Goal: Check status: Check status

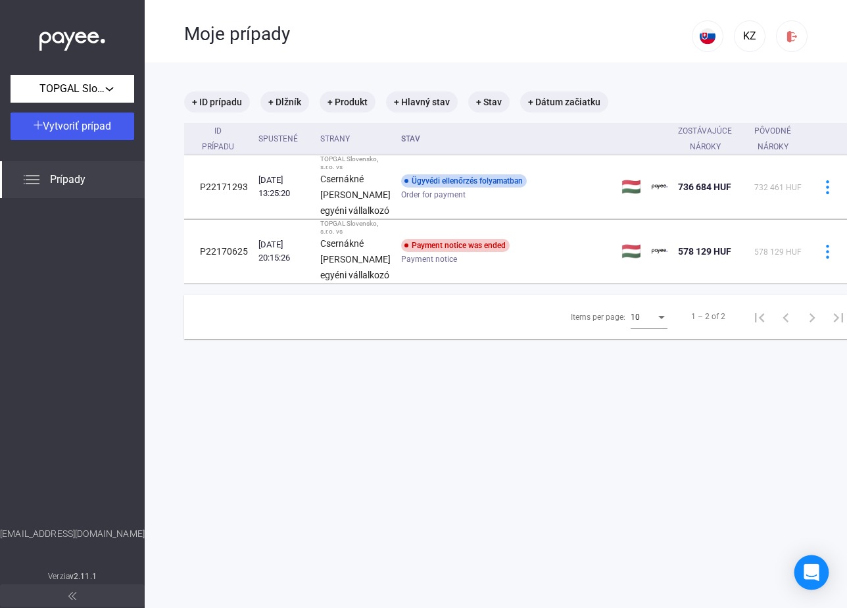
click at [809, 572] on icon "Open Intercom Messenger" at bounding box center [811, 572] width 15 height 17
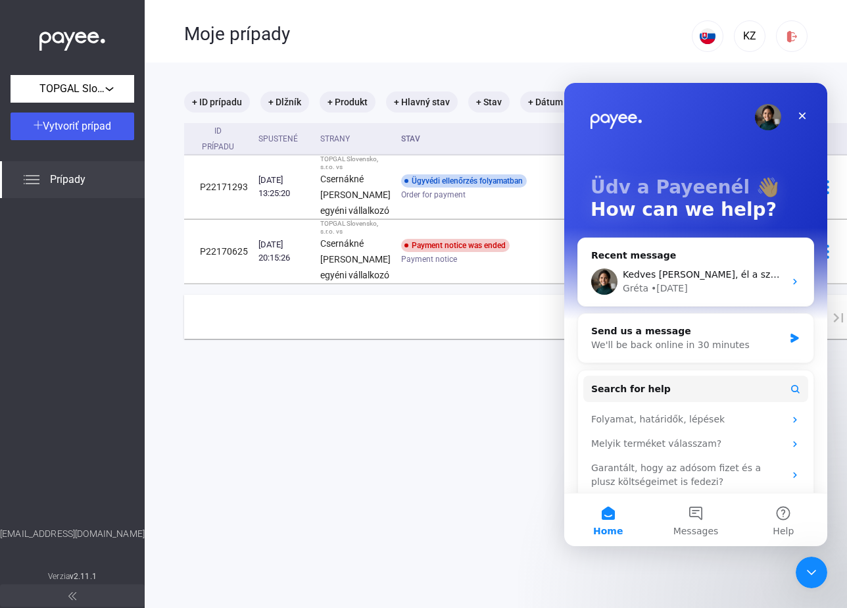
click at [42, 535] on div "[EMAIL_ADDRESS][DOMAIN_NAME]" at bounding box center [72, 547] width 145 height 41
copy div "[EMAIL_ADDRESS][DOMAIN_NAME]"
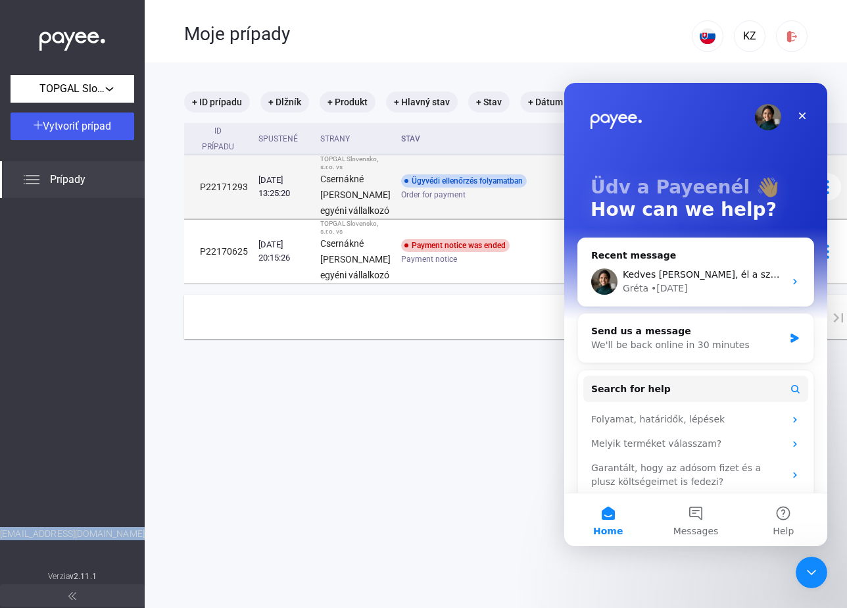
click at [212, 210] on td "P22171293" at bounding box center [218, 187] width 69 height 64
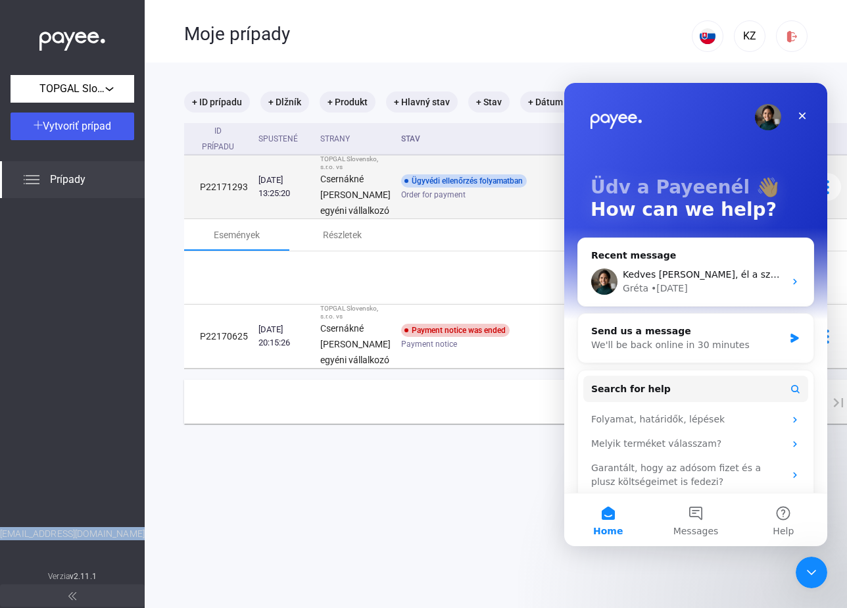
click at [212, 210] on td "P22171293" at bounding box center [218, 187] width 69 height 64
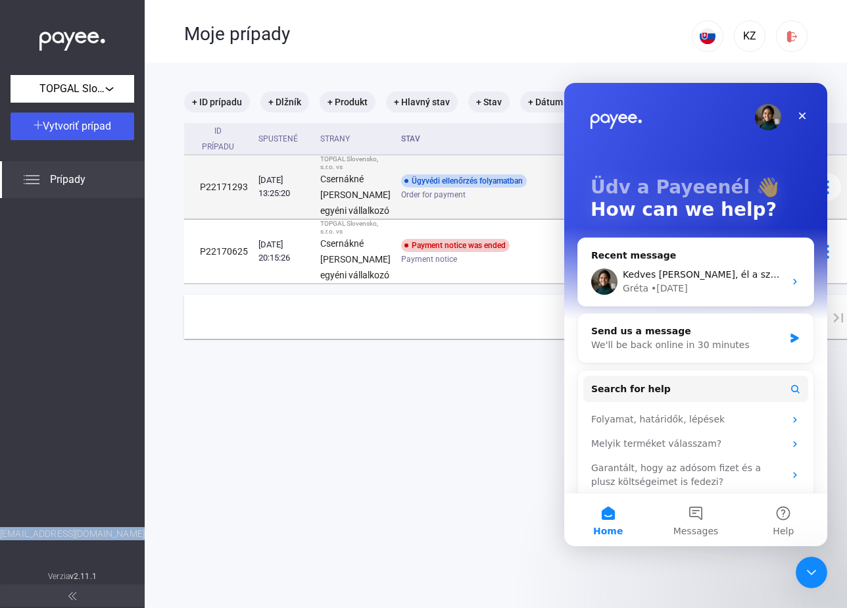
copy td "P22171293"
